Goal: Task Accomplishment & Management: Manage account settings

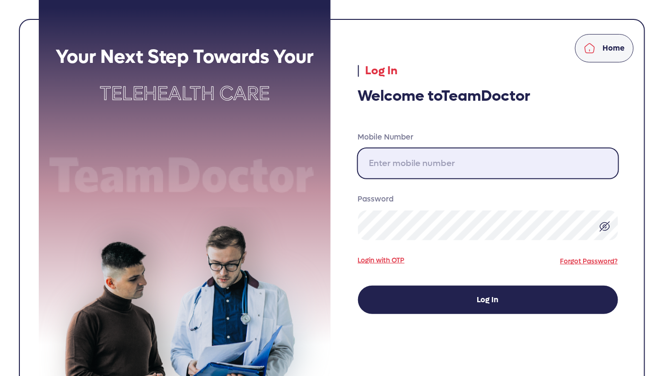
click at [467, 155] on input "Mobile Number" at bounding box center [488, 164] width 260 height 30
type input "310-892-1408"
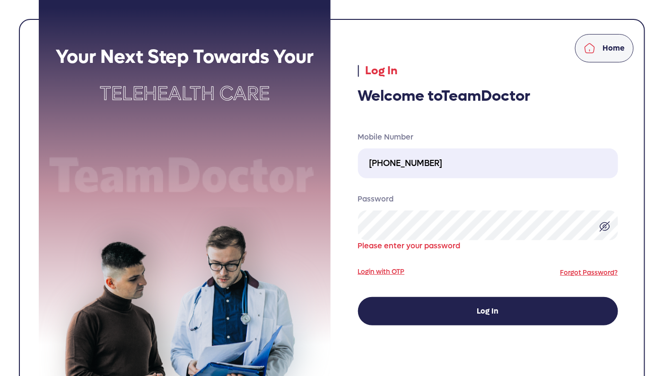
click at [578, 263] on form "Mobile Number 310-892-1408 Password Please enter your password Login with OTP F…" at bounding box center [488, 229] width 260 height 194
click at [576, 275] on link "Forgot Password?" at bounding box center [590, 272] width 58 height 9
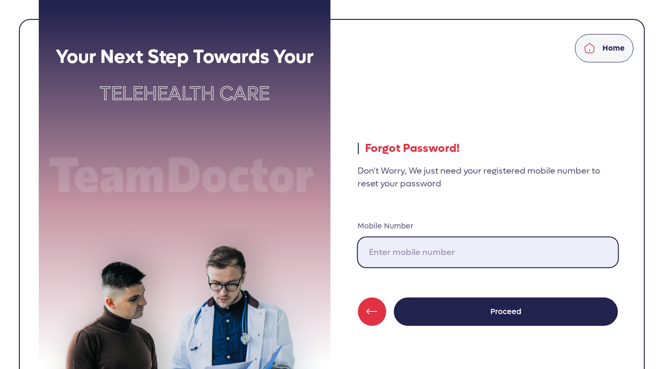
click at [534, 258] on input "Mobile Number" at bounding box center [488, 252] width 260 height 30
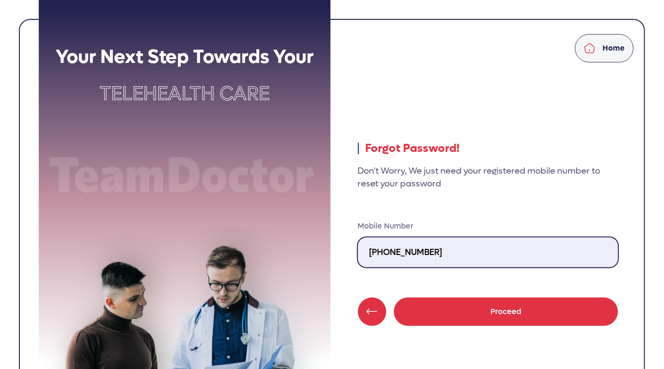
type input "310-892-1408"
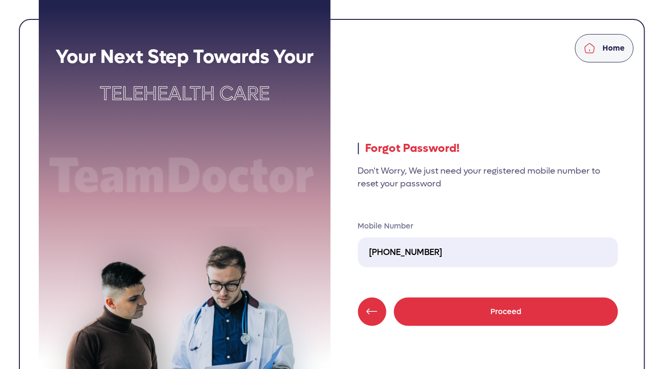
click at [517, 312] on button "Proceed" at bounding box center [506, 312] width 224 height 28
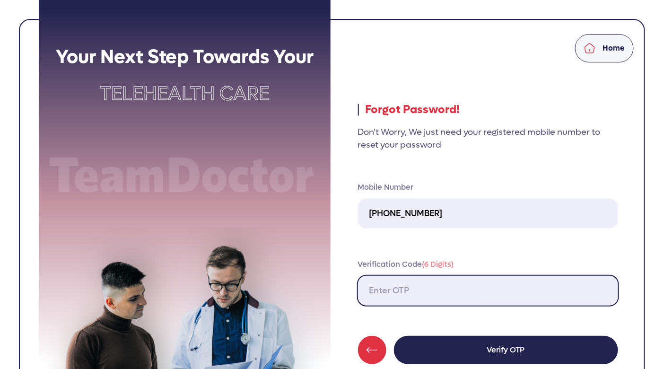
click at [430, 289] on input "Verification Code (6 Digits)" at bounding box center [488, 291] width 260 height 30
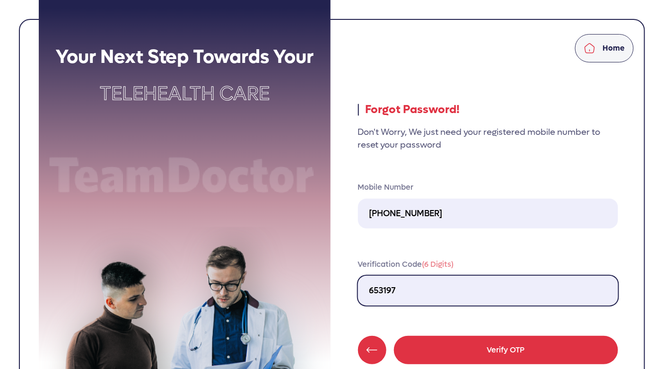
type input "653197"
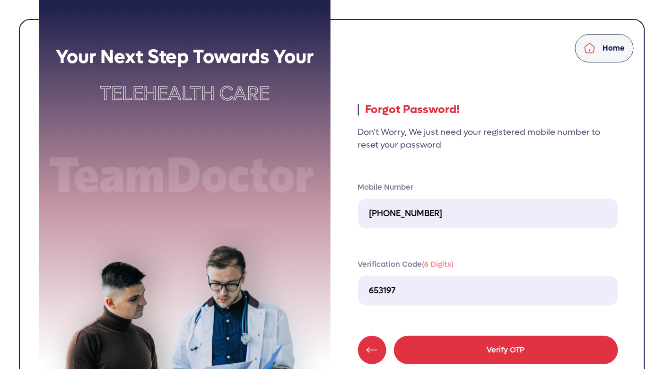
click at [485, 349] on button "Verify OTP" at bounding box center [506, 350] width 224 height 28
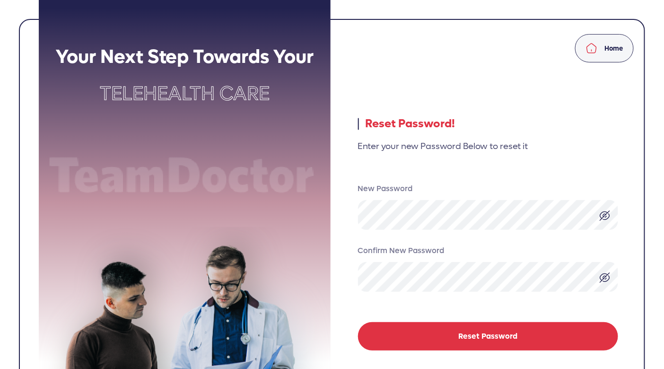
click at [470, 339] on button "Reset Password" at bounding box center [488, 336] width 260 height 28
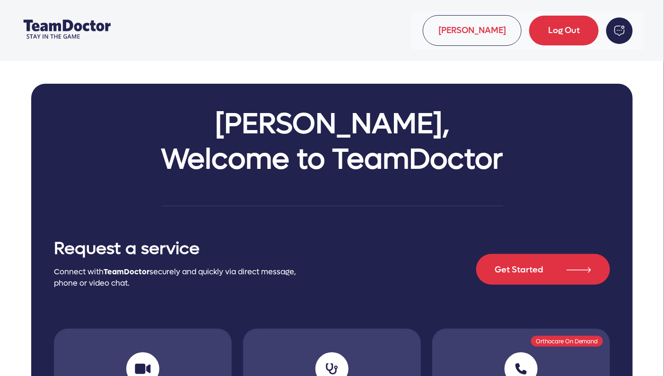
click at [604, 76] on body "William Singleton Log Out William, Welcome to TeamDoctor Request a service Conn…" at bounding box center [332, 188] width 664 height 376
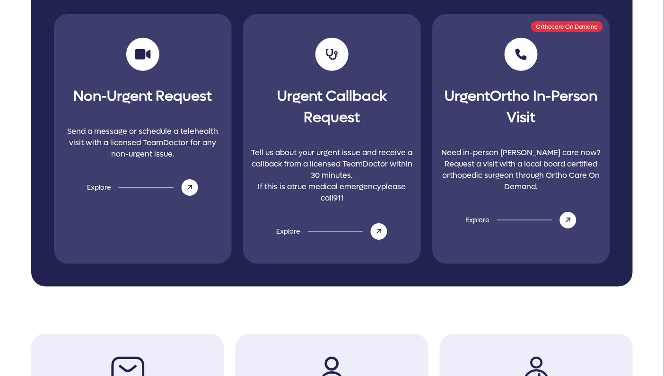
scroll to position [437, 0]
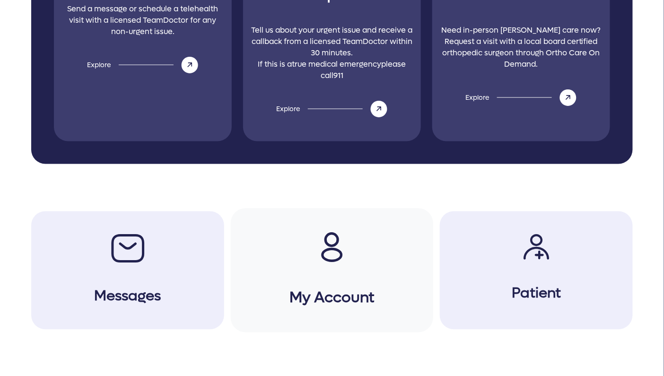
click at [337, 259] on icon at bounding box center [332, 255] width 19 height 12
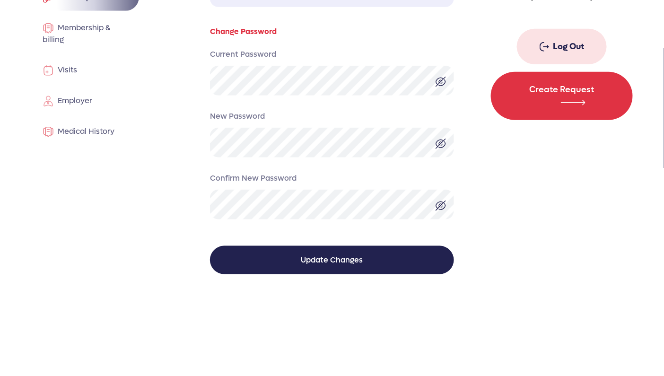
scroll to position [114, 0]
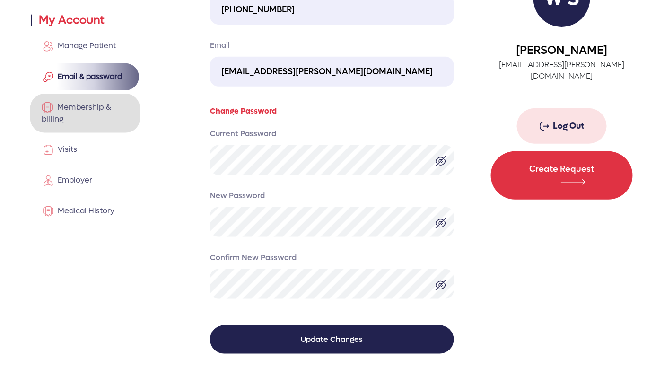
click at [90, 111] on span "Membership & billing" at bounding box center [76, 113] width 69 height 22
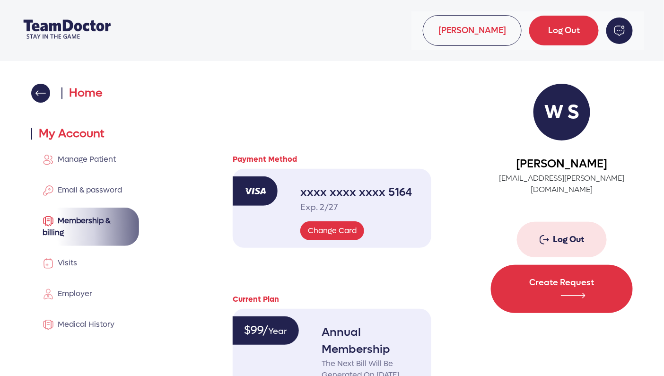
scroll to position [74, 0]
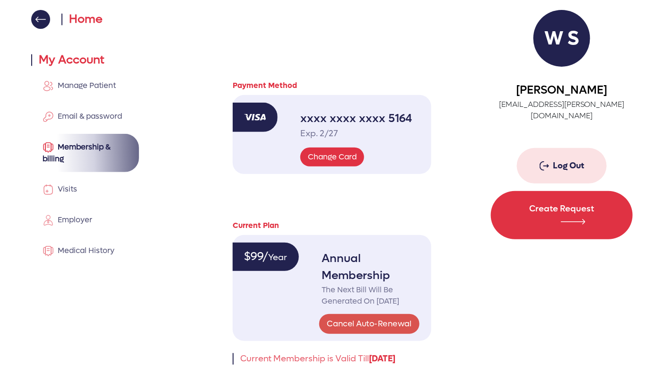
click at [389, 333] on link "Cancel Auto-Renewal" at bounding box center [369, 324] width 100 height 20
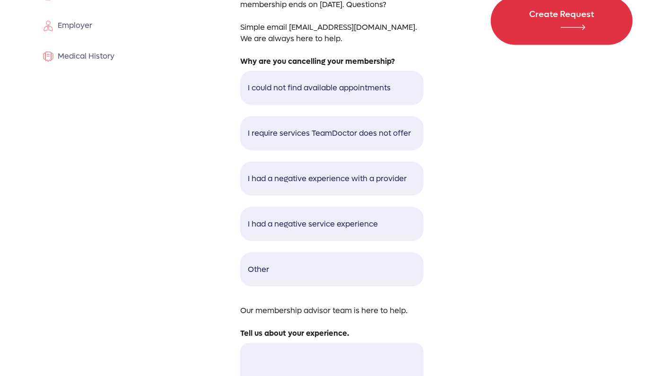
scroll to position [278, 0]
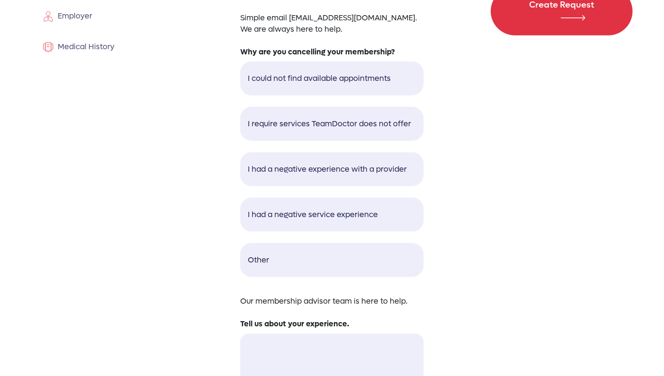
click at [327, 258] on label "Other" at bounding box center [332, 260] width 184 height 34
click at [240, 243] on input "Other" at bounding box center [240, 243] width 0 height 0
radio input "true"
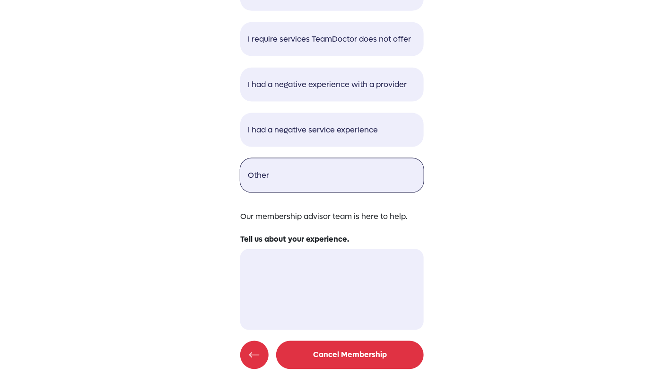
click at [356, 350] on link "Cancel Membership" at bounding box center [350, 355] width 148 height 28
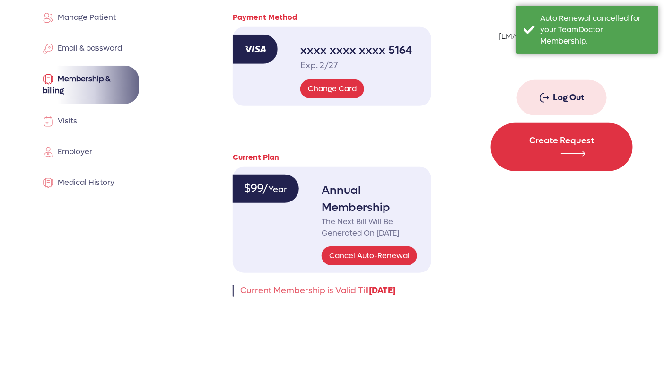
scroll to position [74, 0]
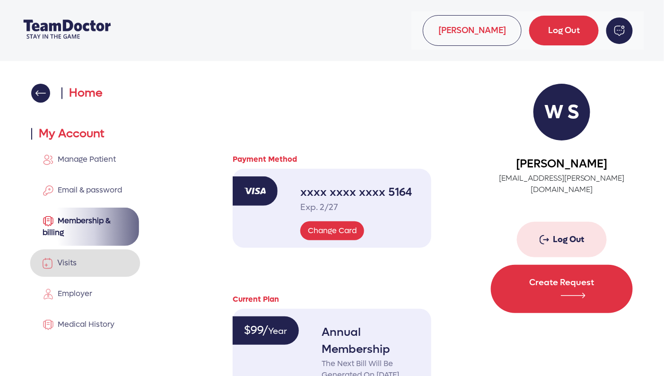
click at [74, 266] on span "Visits" at bounding box center [65, 263] width 24 height 10
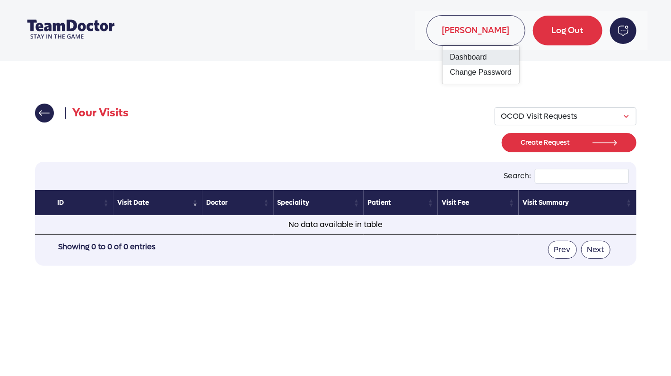
click at [464, 57] on link "Dashboard" at bounding box center [481, 57] width 77 height 15
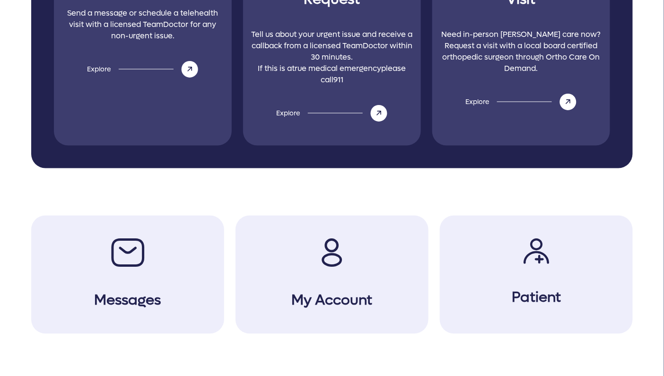
scroll to position [437, 0]
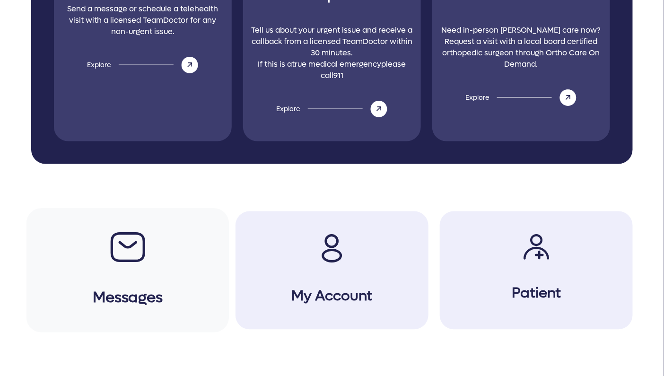
click at [129, 307] on h3 "Messages" at bounding box center [127, 286] width 202 height 46
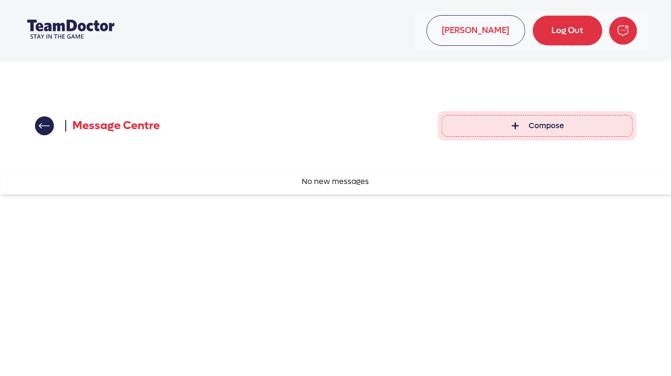
click at [629, 28] on img "button" at bounding box center [623, 31] width 28 height 28
click at [623, 27] on img "button" at bounding box center [623, 31] width 28 height 28
click at [45, 127] on img at bounding box center [44, 126] width 11 height 6
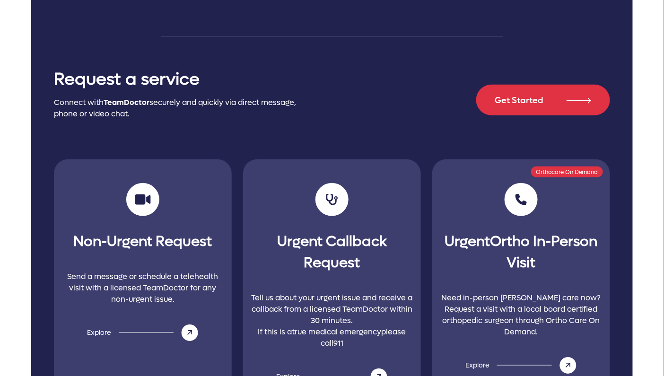
scroll to position [165, 0]
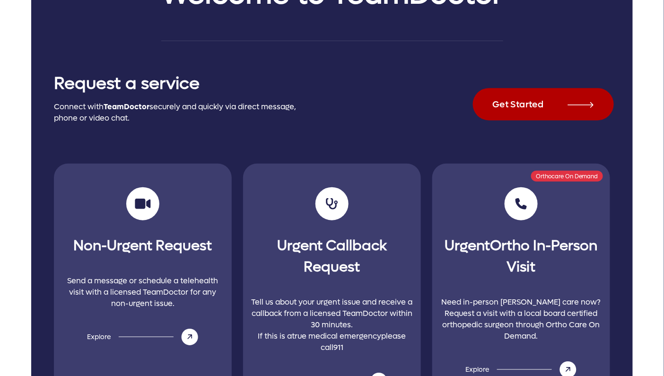
click at [514, 101] on button "Get Started" at bounding box center [543, 104] width 141 height 32
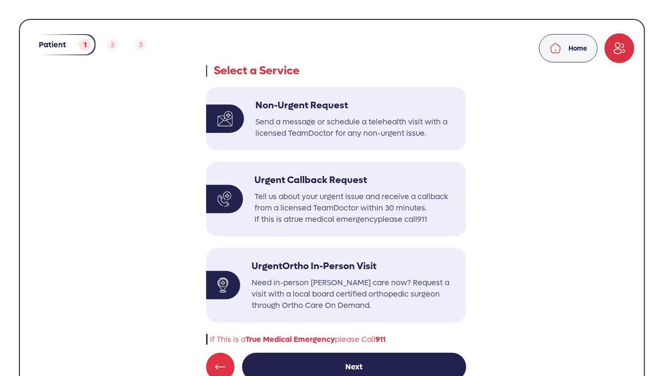
click at [621, 48] on img at bounding box center [619, 48] width 13 height 13
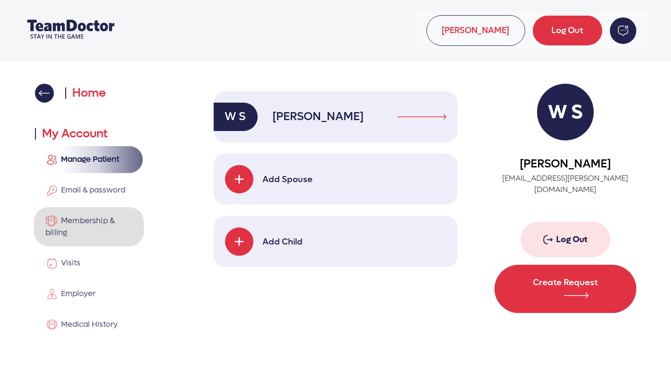
click at [84, 221] on span "Membership & billing" at bounding box center [79, 226] width 69 height 22
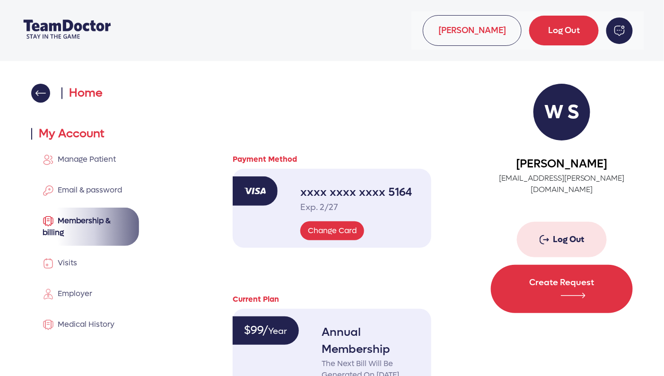
scroll to position [85, 0]
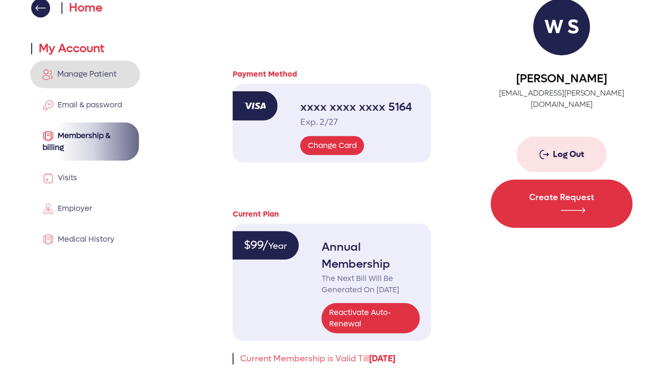
click at [99, 79] on link "Manage Patient" at bounding box center [85, 74] width 110 height 27
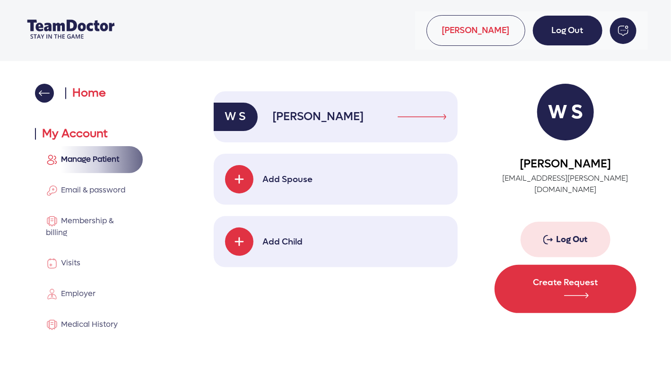
click at [555, 37] on link "Log Out" at bounding box center [568, 31] width 70 height 30
